Goal: Task Accomplishment & Management: Use online tool/utility

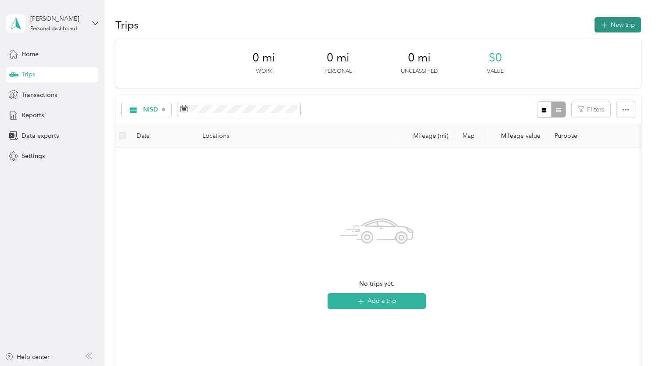
click at [621, 30] on button "New trip" at bounding box center [617, 24] width 47 height 15
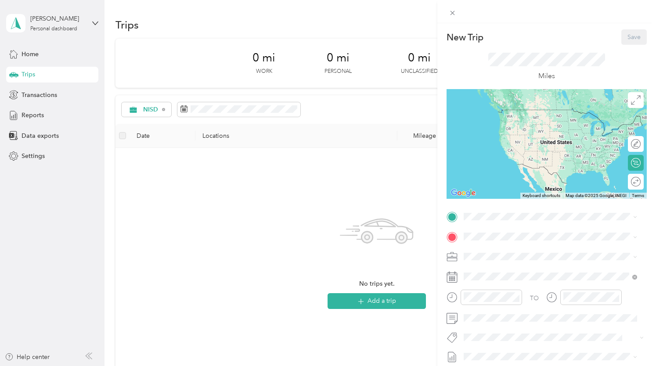
click at [527, 243] on li "TEAM [PERSON_NAME][GEOGRAPHIC_DATA] [STREET_ADDRESS][US_STATE]" at bounding box center [551, 256] width 180 height 31
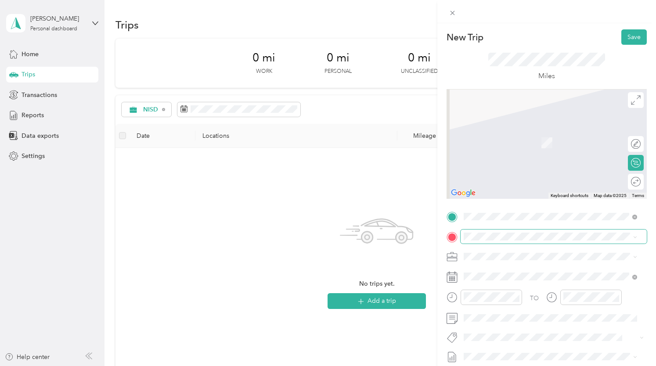
click at [511, 243] on span at bounding box center [554, 237] width 186 height 14
click at [554, 169] on strong "[GEOGRAPHIC_DATA]" at bounding box center [543, 165] width 65 height 8
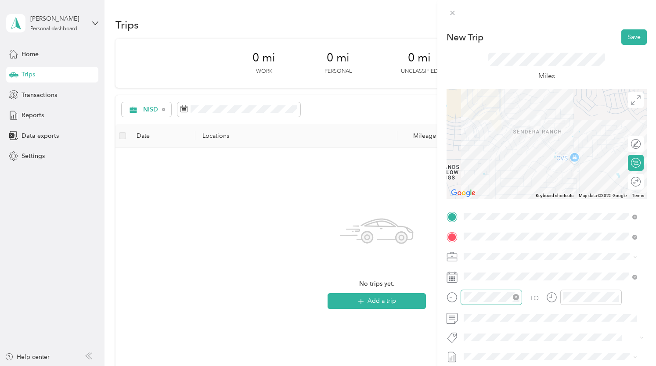
click at [515, 295] on icon "close-circle" at bounding box center [516, 297] width 6 height 6
click at [611, 290] on div at bounding box center [590, 297] width 61 height 15
click at [616, 298] on icon "close-circle" at bounding box center [615, 297] width 6 height 6
click at [626, 35] on button "Save" at bounding box center [633, 36] width 25 height 15
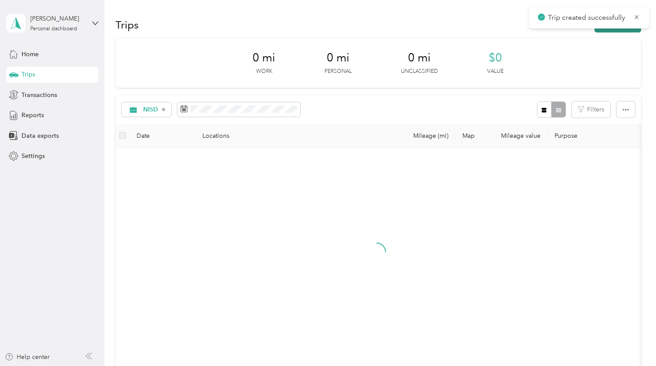
click at [633, 29] on button "New trip" at bounding box center [617, 24] width 47 height 15
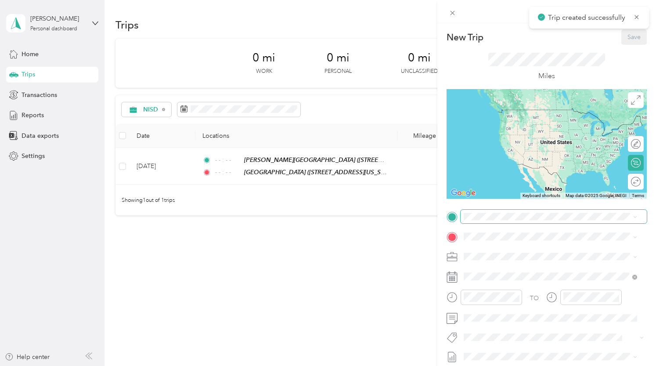
click at [505, 222] on span at bounding box center [554, 217] width 186 height 14
click at [541, 327] on div "TEAM [GEOGRAPHIC_DATA] [STREET_ADDRESS][US_STATE]" at bounding box center [550, 319] width 167 height 25
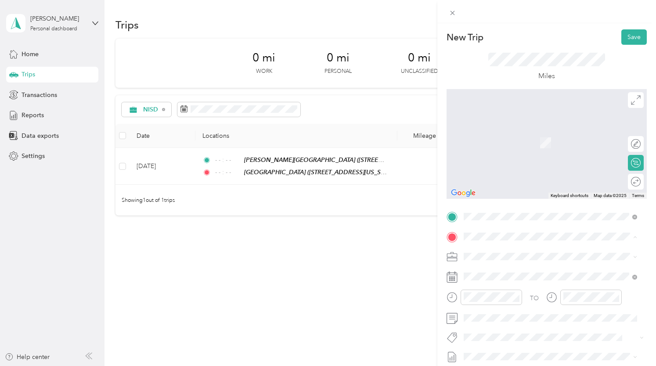
click at [542, 147] on span "[STREET_ADDRESS][US_STATE]" at bounding box center [524, 145] width 88 height 7
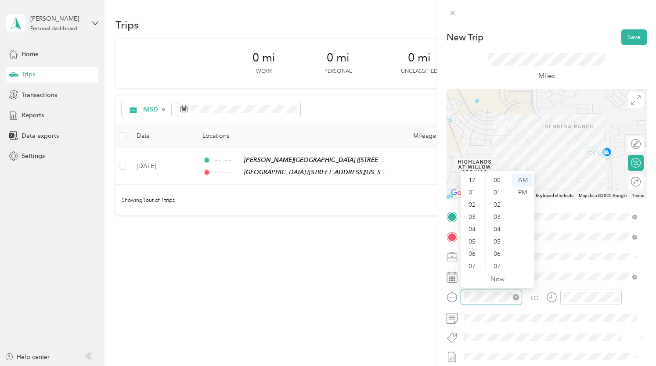
scroll to position [53, 0]
click at [513, 297] on icon "close-circle" at bounding box center [516, 297] width 6 height 6
click at [615, 298] on icon "close-circle" at bounding box center [615, 297] width 6 height 6
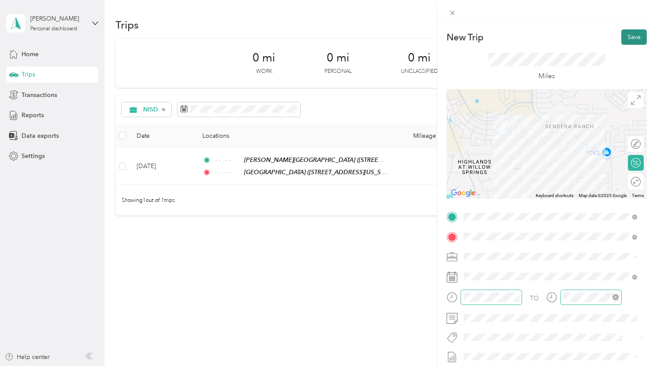
click at [633, 32] on button "Save" at bounding box center [633, 36] width 25 height 15
